Goal: Find specific page/section: Find specific page/section

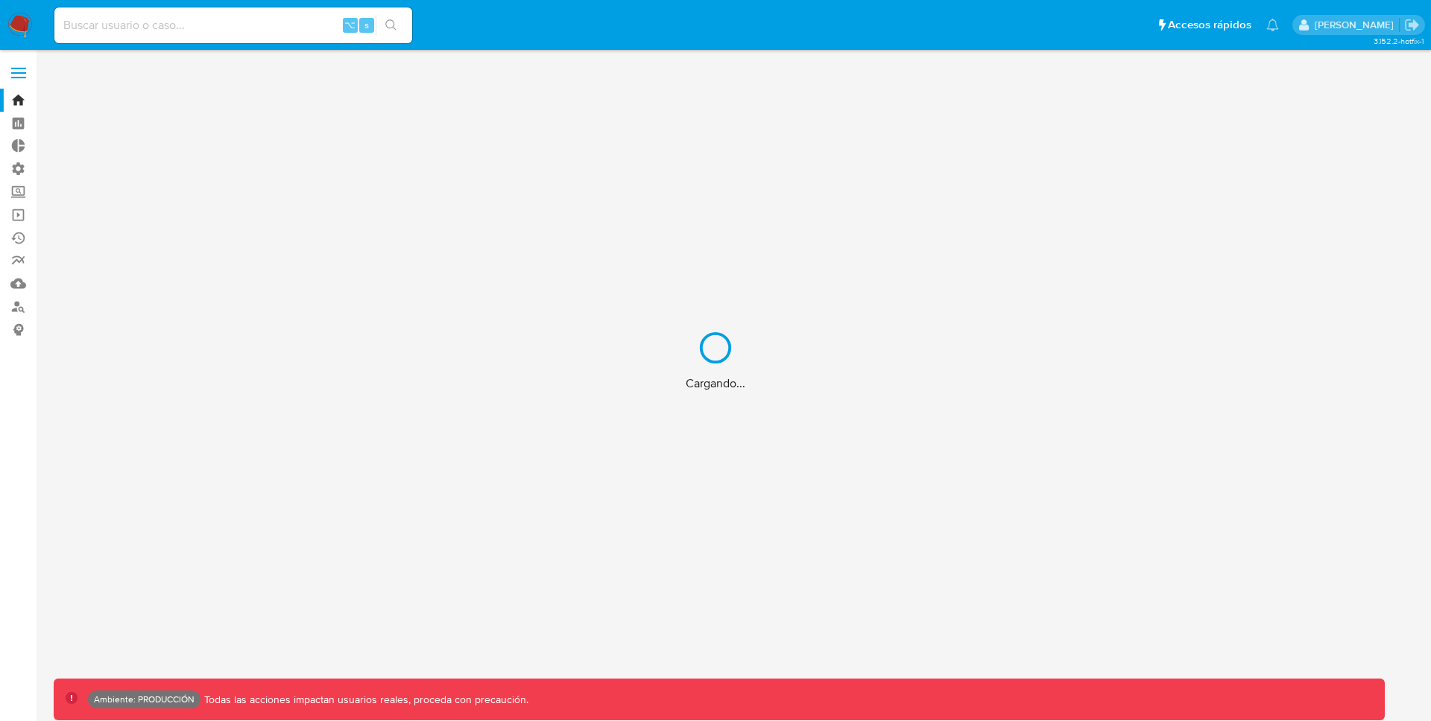
click at [213, 31] on div "Cargando..." at bounding box center [715, 360] width 1431 height 721
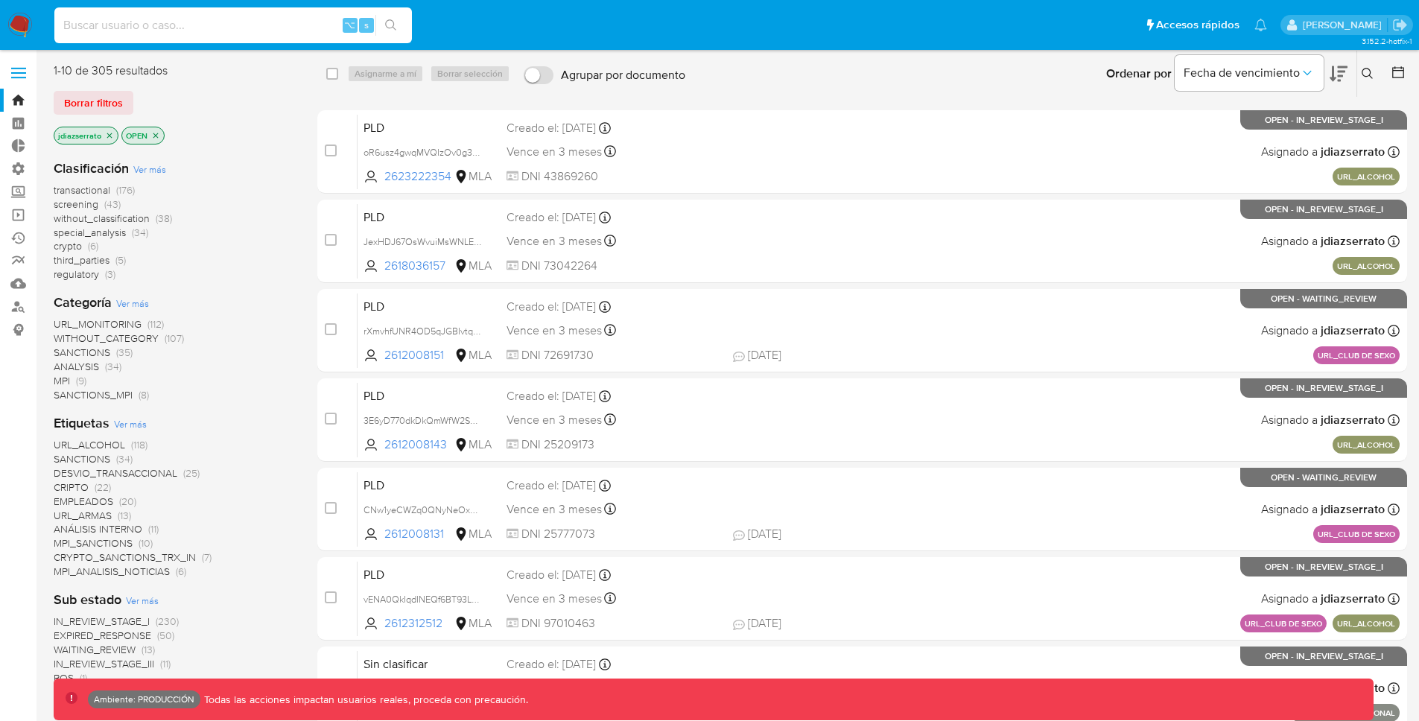
click at [192, 28] on input at bounding box center [233, 25] width 358 height 19
paste input "echAx3kTLU9inz0DDQ4MnXF8"
type input "echAx3kTLU9inz0DDQ4MnXF8"
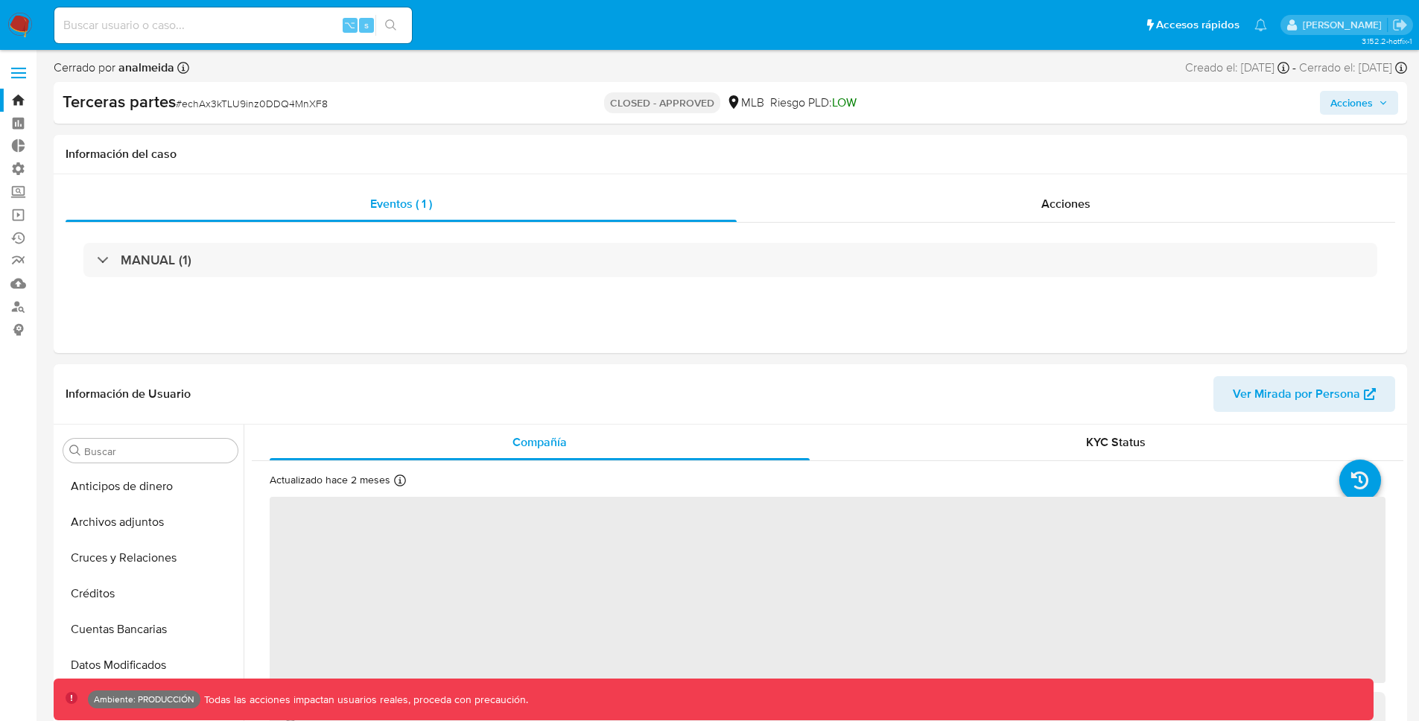
select select "10"
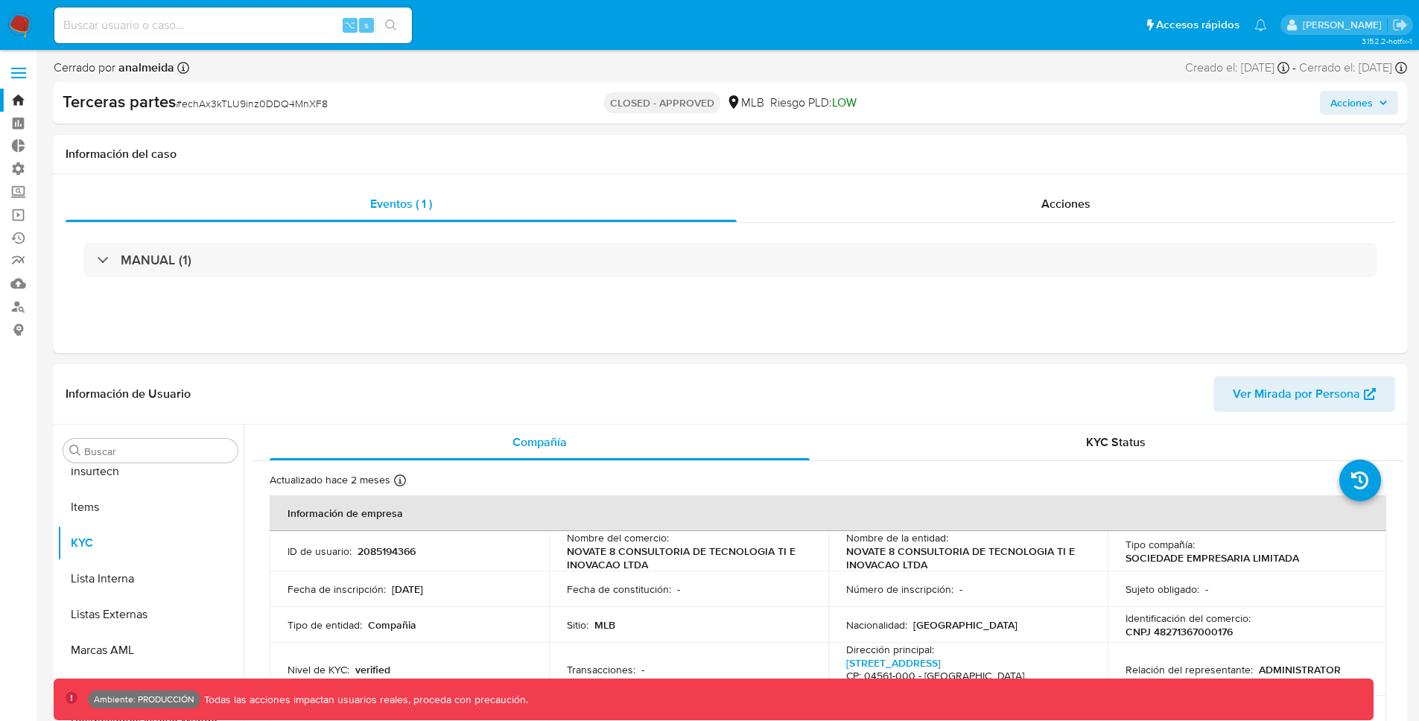
scroll to position [665, 0]
click at [302, 28] on input at bounding box center [233, 25] width 358 height 19
paste input "q5hnelbLRfLGNajft0LaqG4A"
type input "q5hnelbLRfLGNajft0LaqG4A"
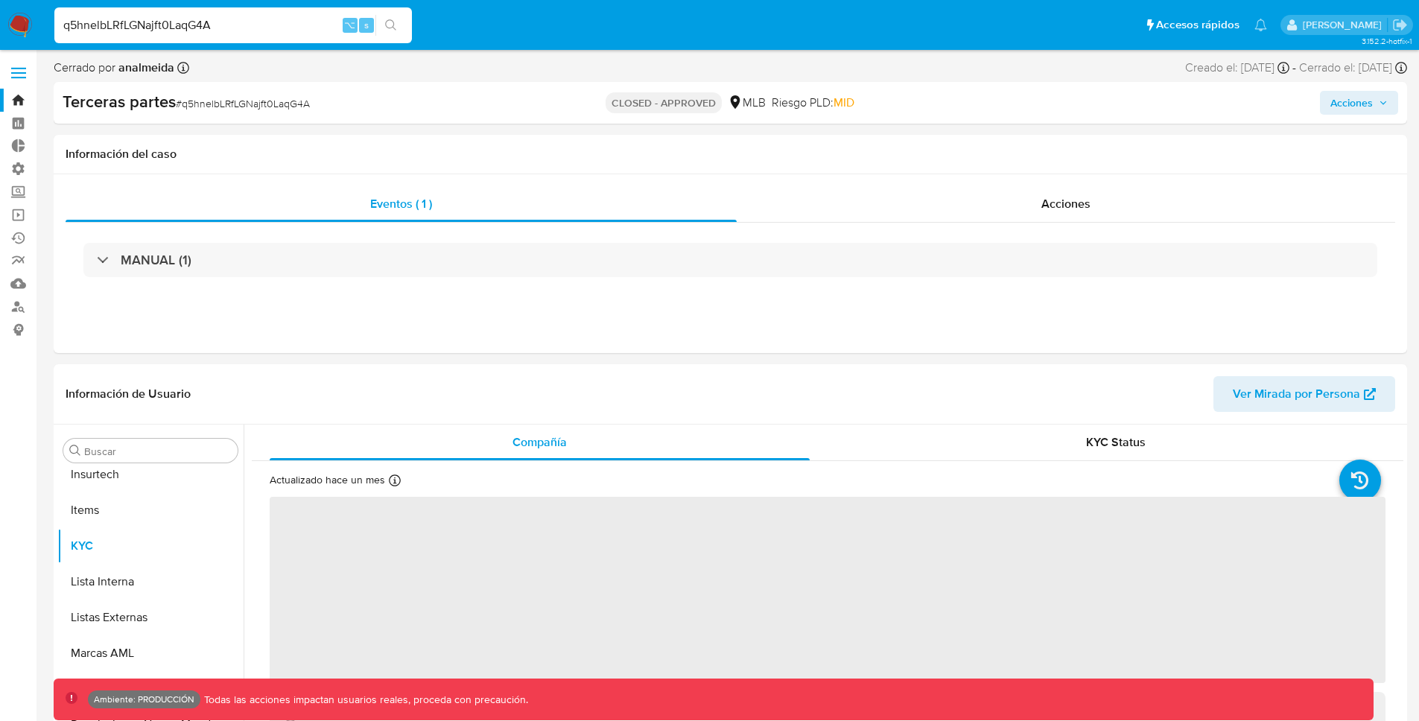
scroll to position [665, 0]
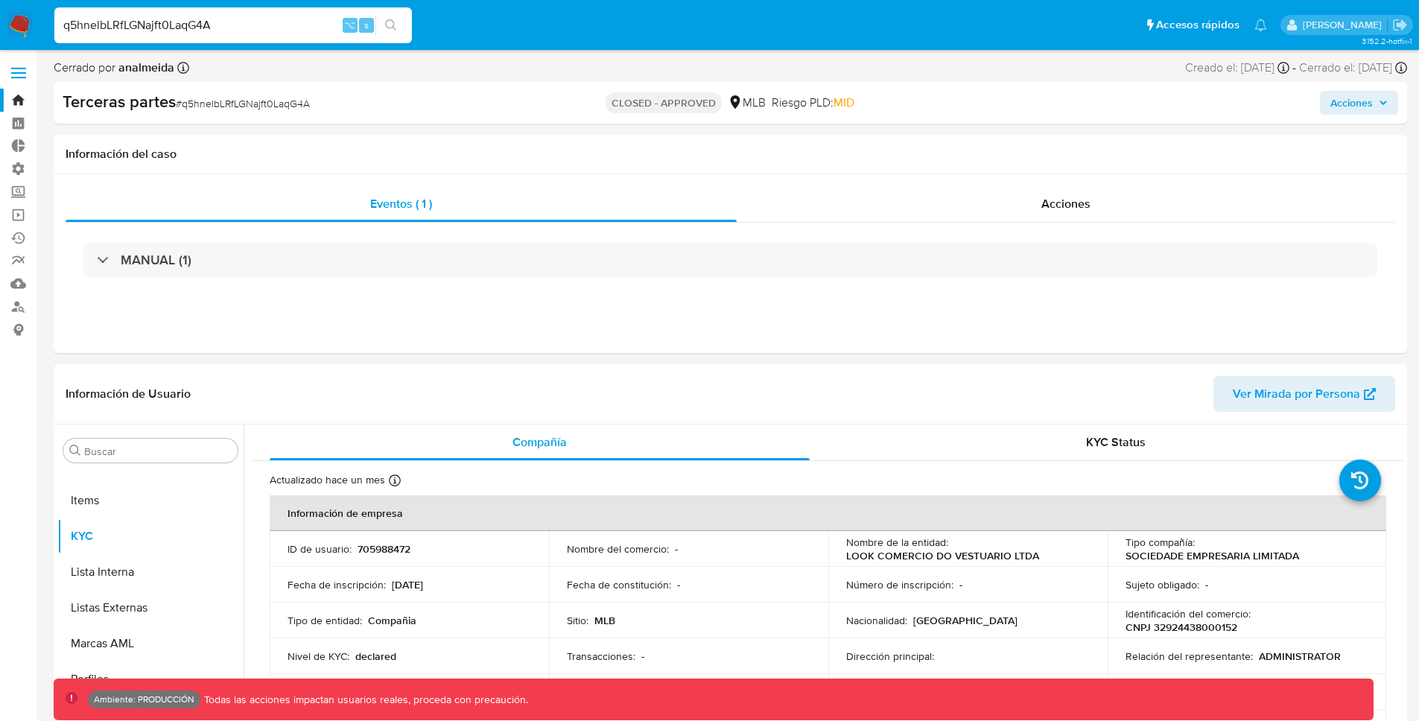
select select "10"
click at [1057, 213] on div "Acciones" at bounding box center [1066, 204] width 659 height 36
